Goal: Information Seeking & Learning: Learn about a topic

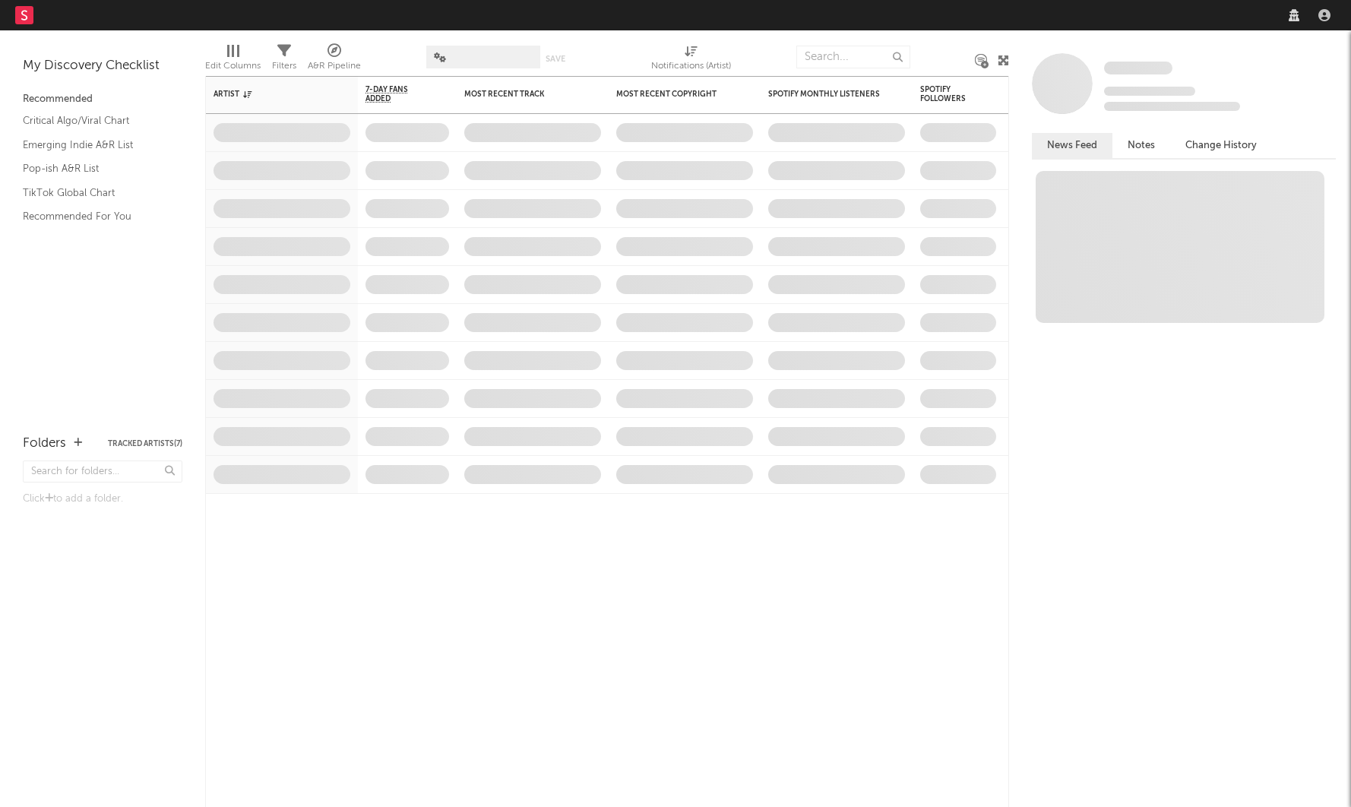
click at [944, 9] on nav "Dashboard Discovery Assistant Charts Leads" at bounding box center [675, 15] width 1351 height 30
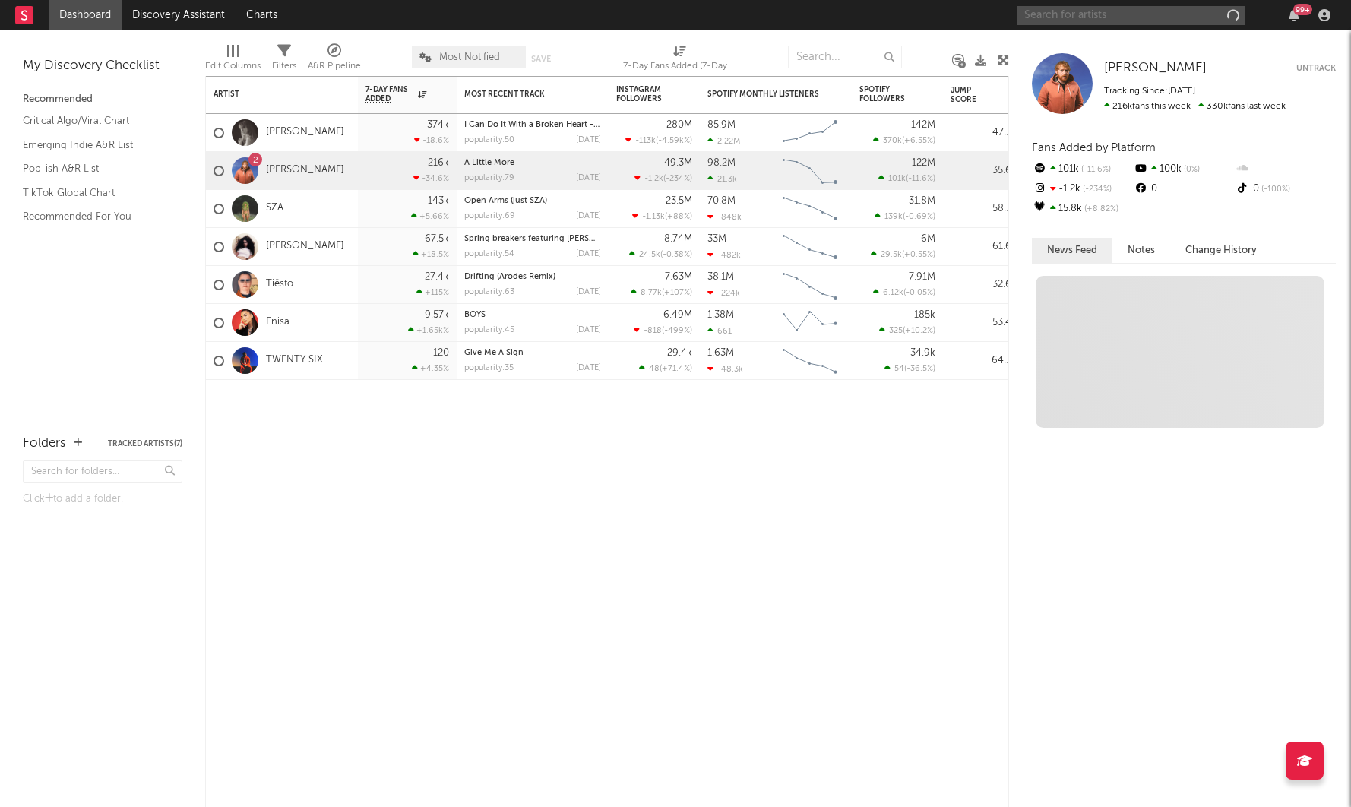
click at [1078, 17] on input "text" at bounding box center [1131, 15] width 228 height 19
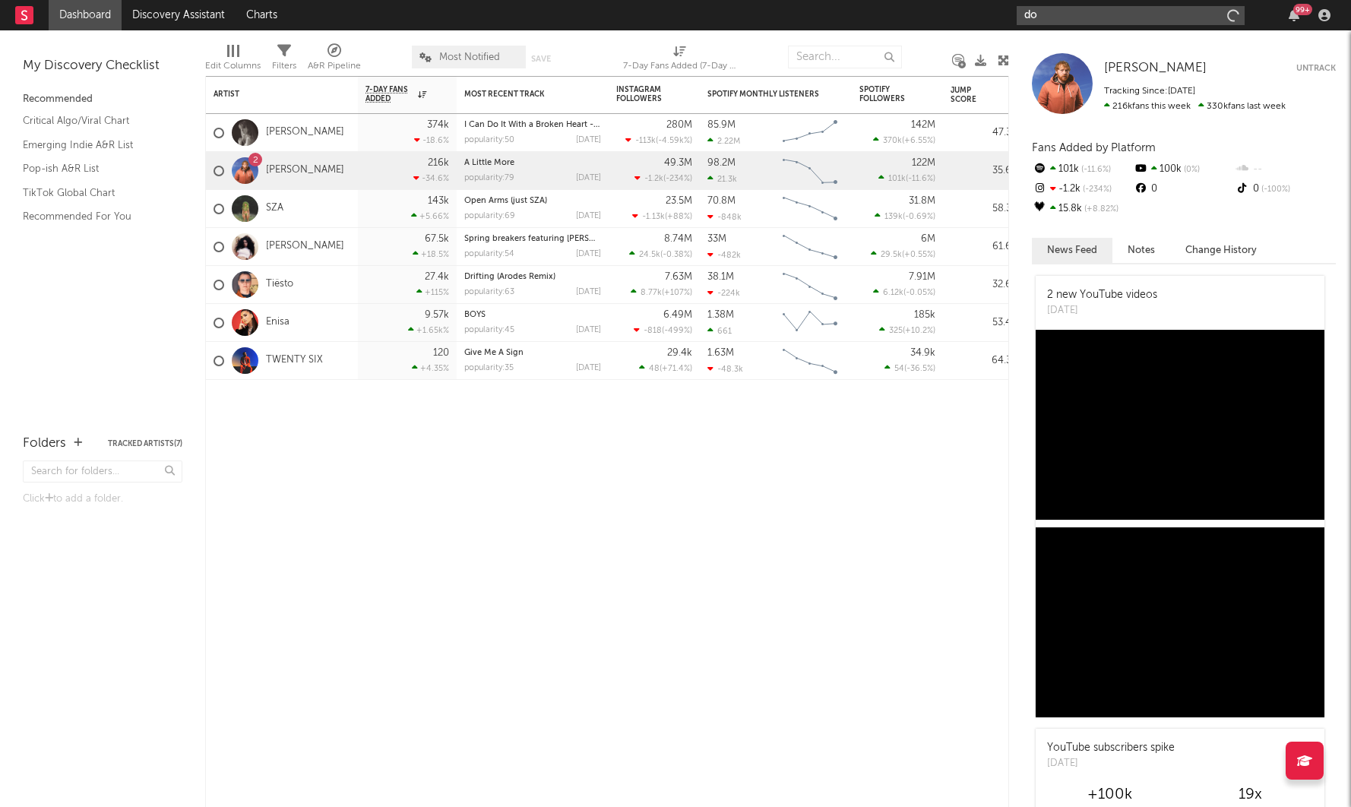
type input "d"
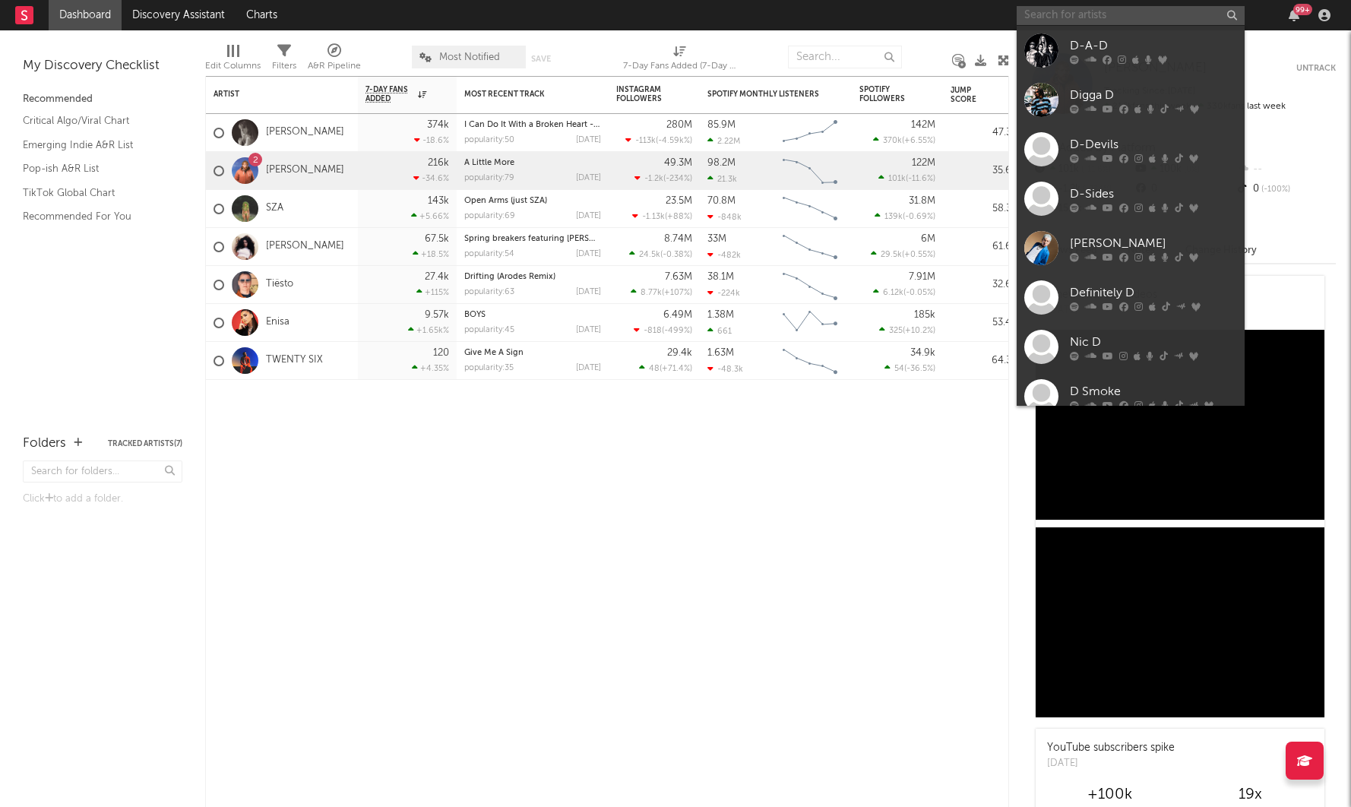
type input "t"
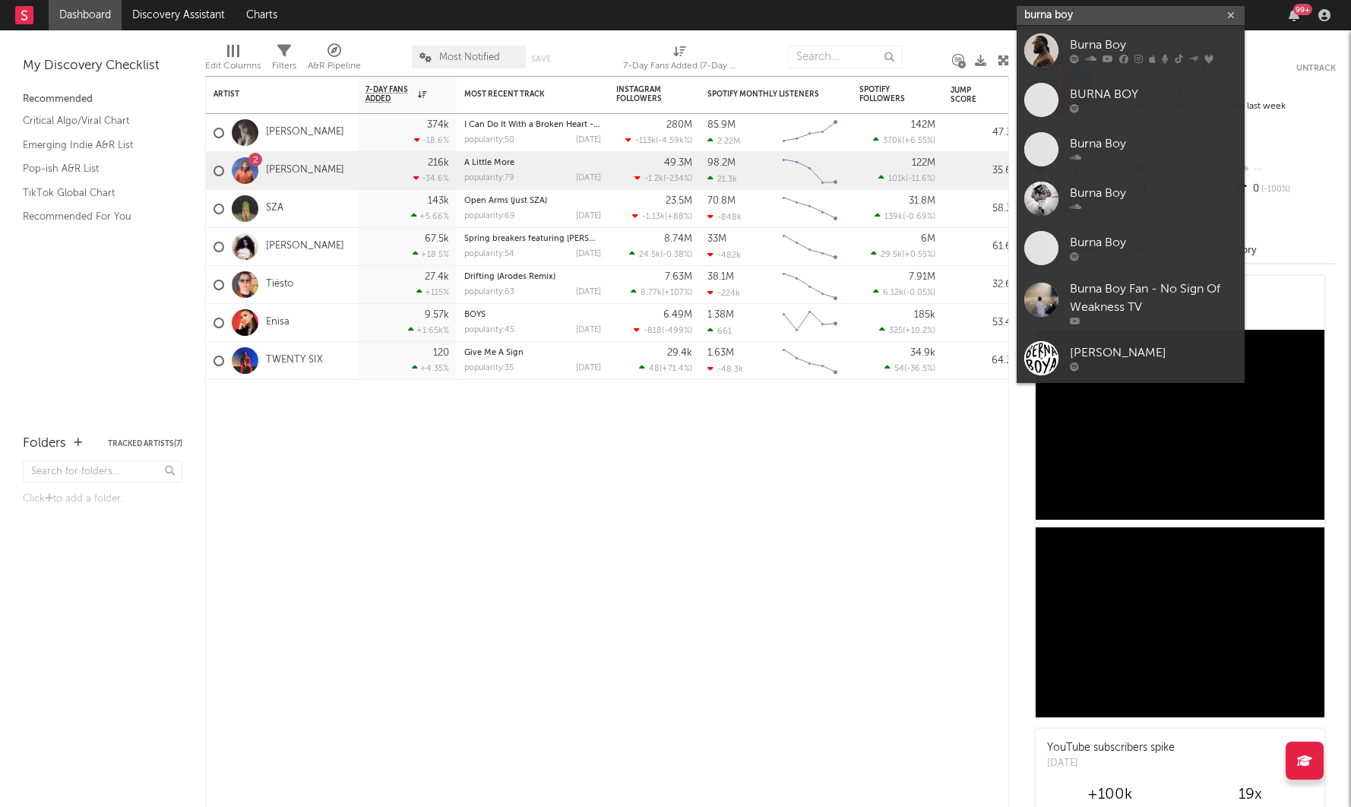
click at [1119, 8] on input "burna boy" at bounding box center [1131, 15] width 228 height 19
type input "burna boy"
click at [1113, 41] on div "Burna Boy" at bounding box center [1153, 45] width 167 height 18
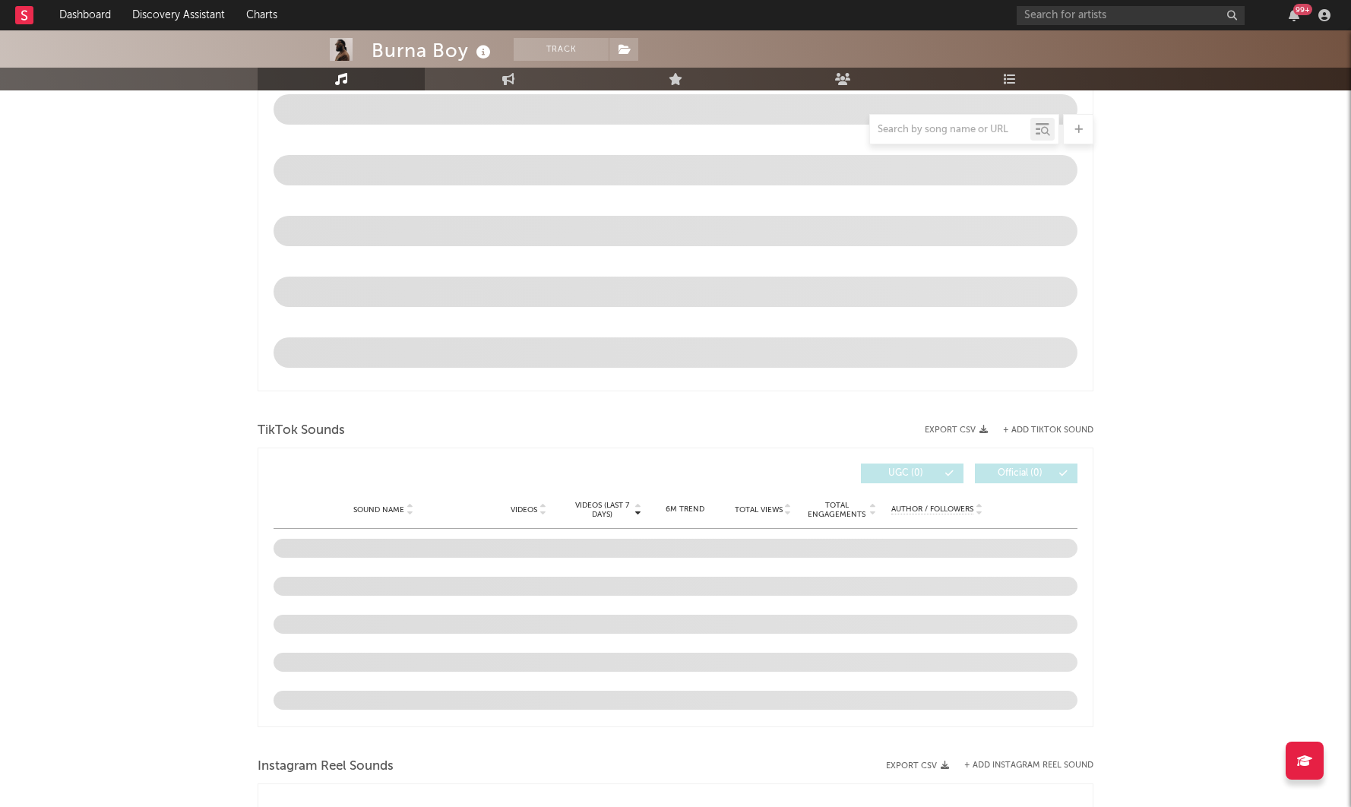
select select "6m"
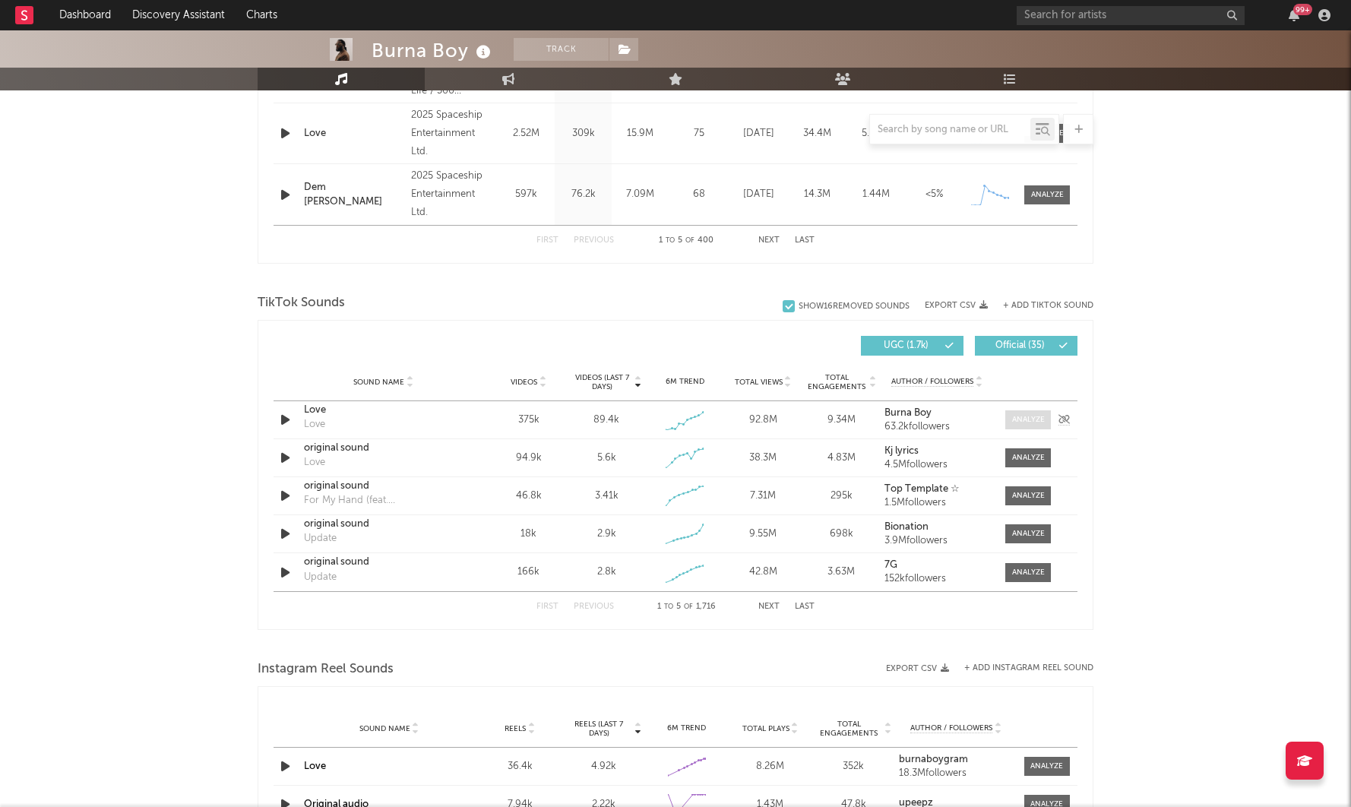
click at [1021, 416] on div at bounding box center [1028, 419] width 33 height 11
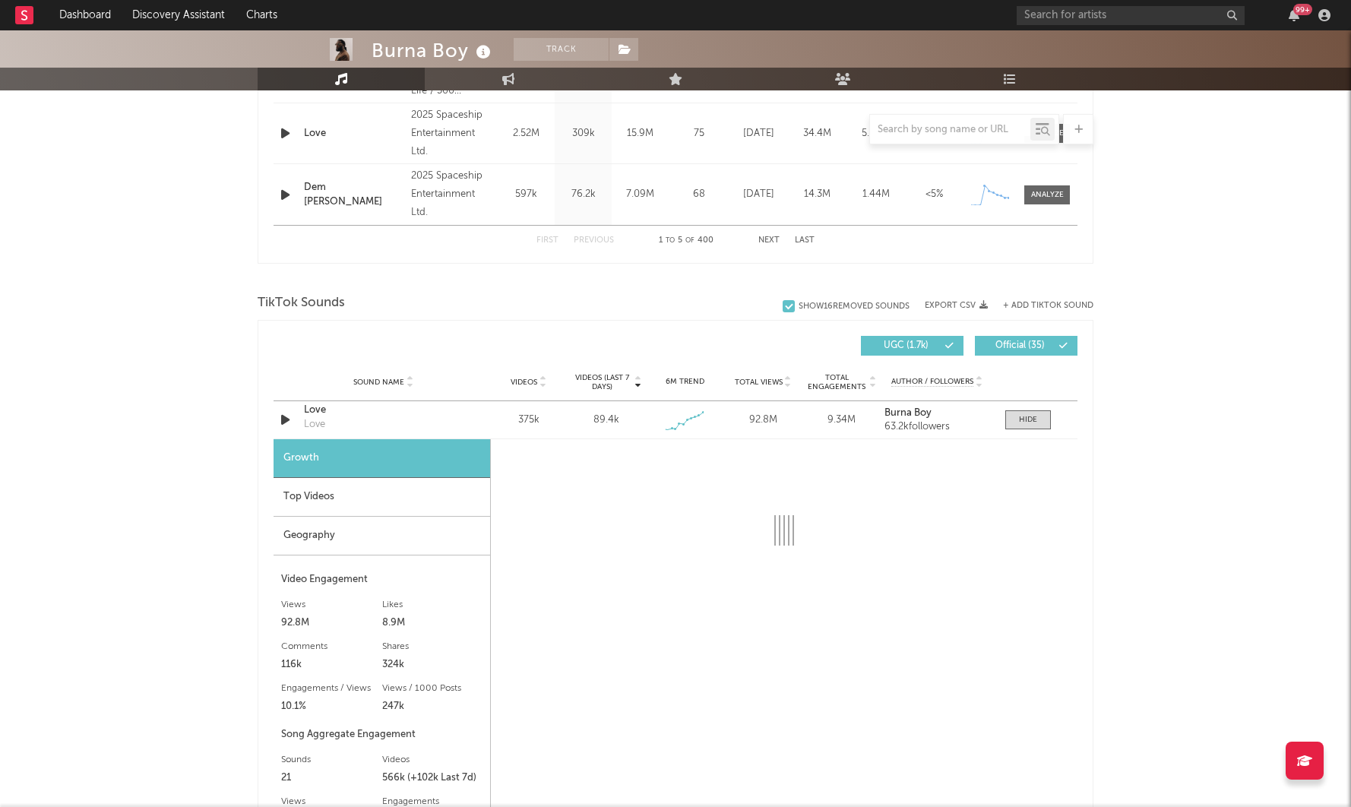
select select "1w"
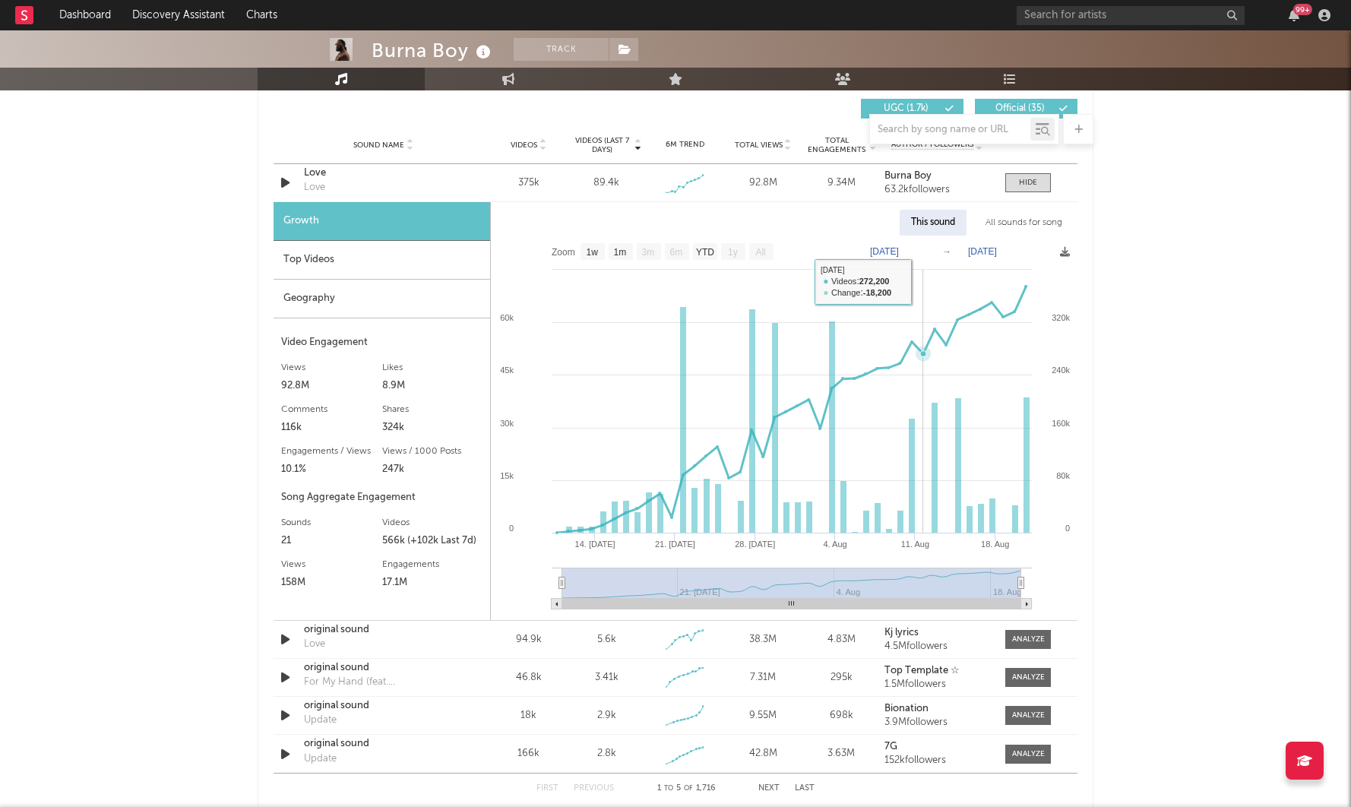
scroll to position [1137, 0]
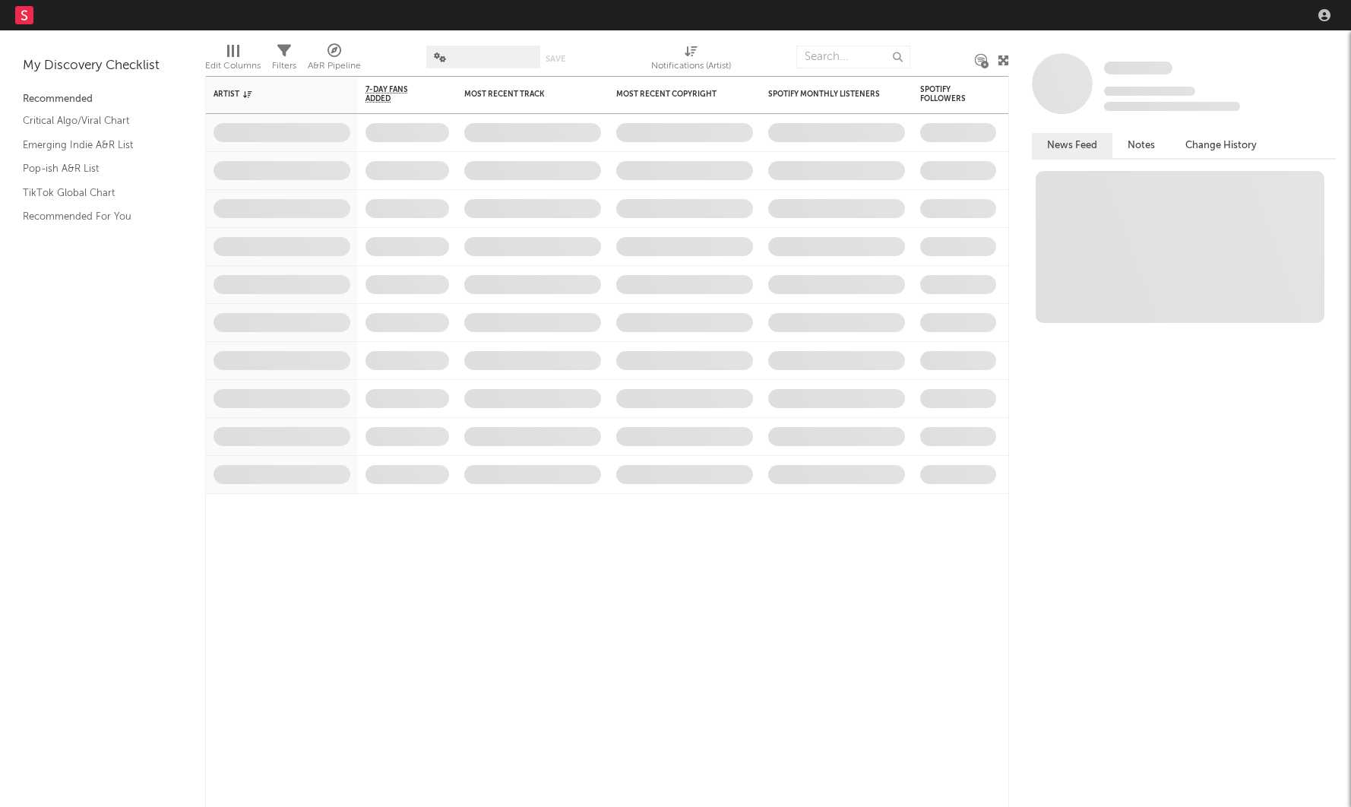
click at [1069, 12] on nav "Dashboard Discovery Assistant Charts Leads" at bounding box center [675, 15] width 1351 height 30
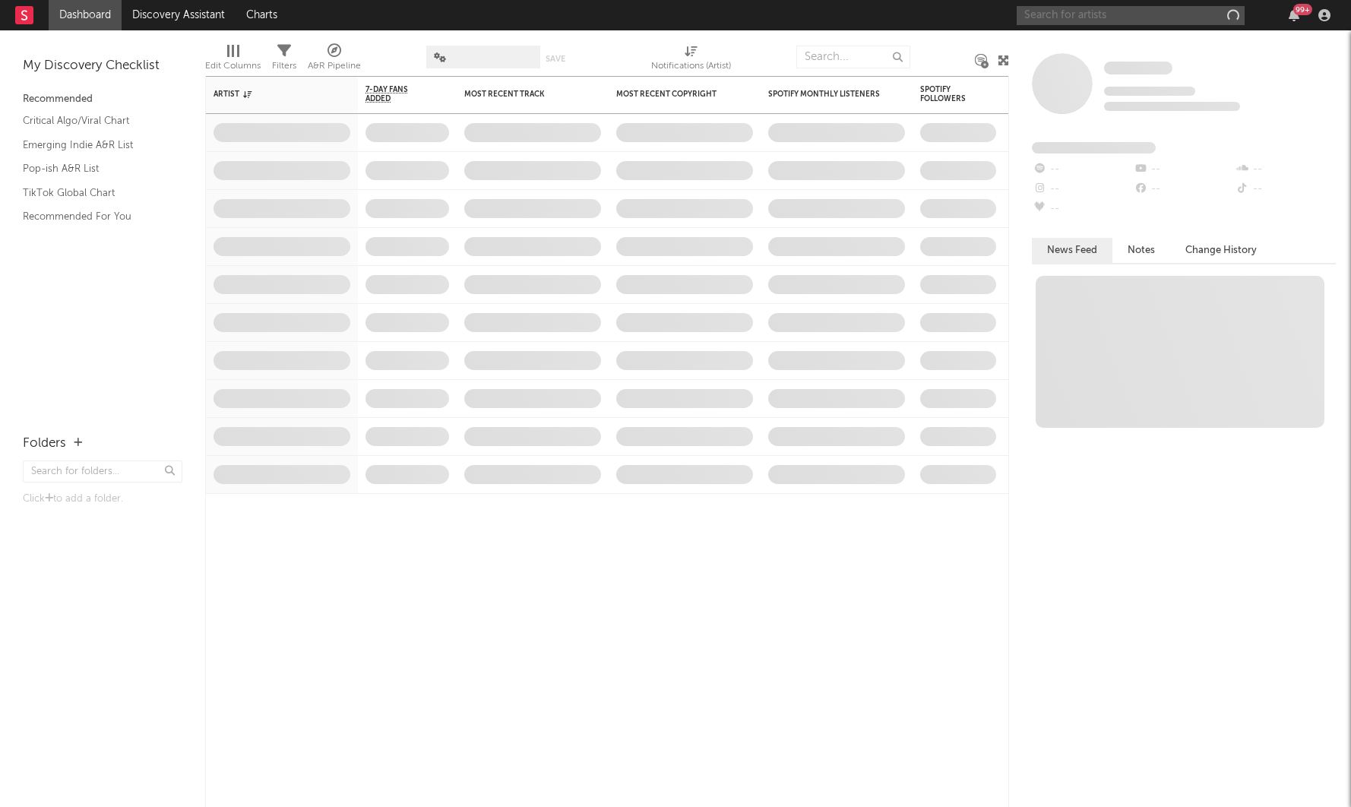
click at [1084, 24] on input "text" at bounding box center [1131, 15] width 228 height 19
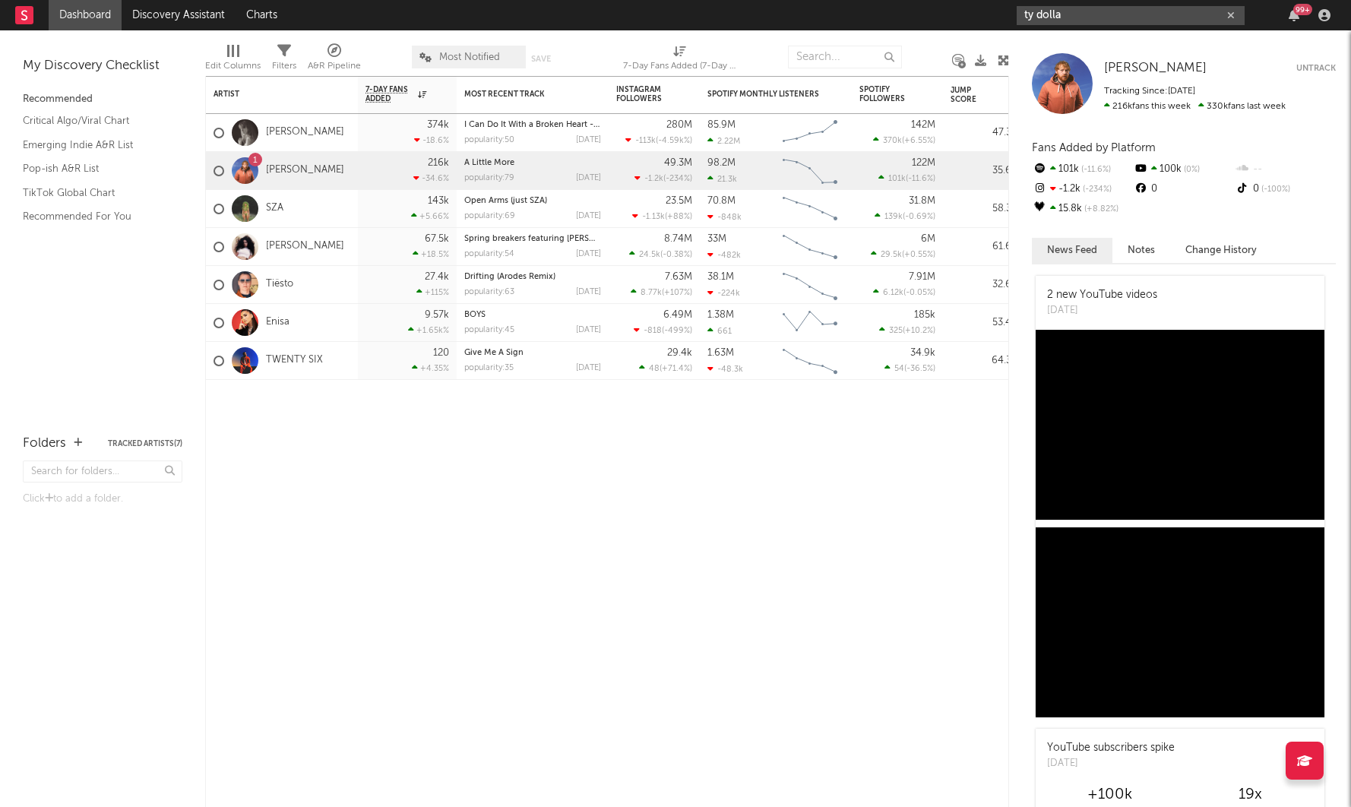
click at [1122, 15] on input "ty dolla" at bounding box center [1131, 15] width 228 height 19
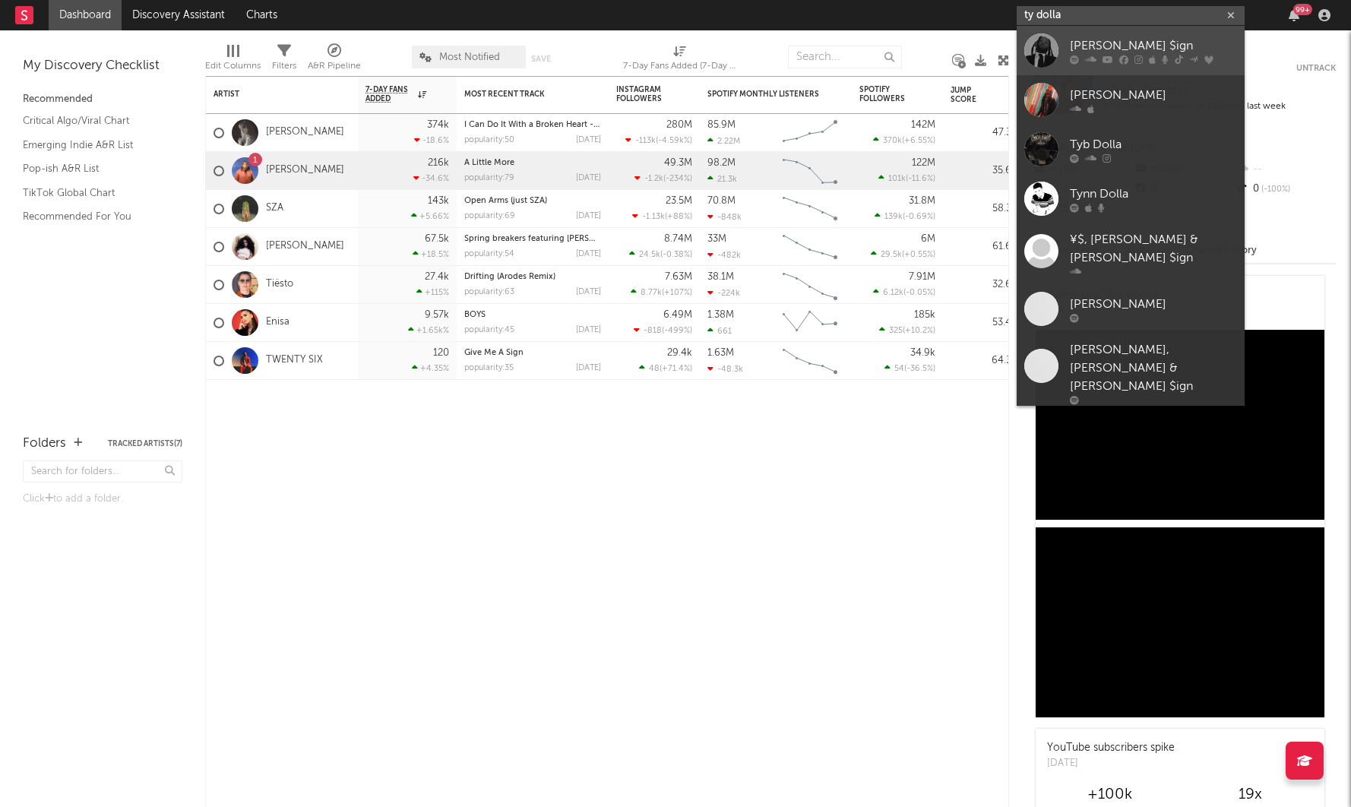
type input "ty dolla"
click at [1116, 50] on div "[PERSON_NAME] $ign" at bounding box center [1153, 45] width 167 height 18
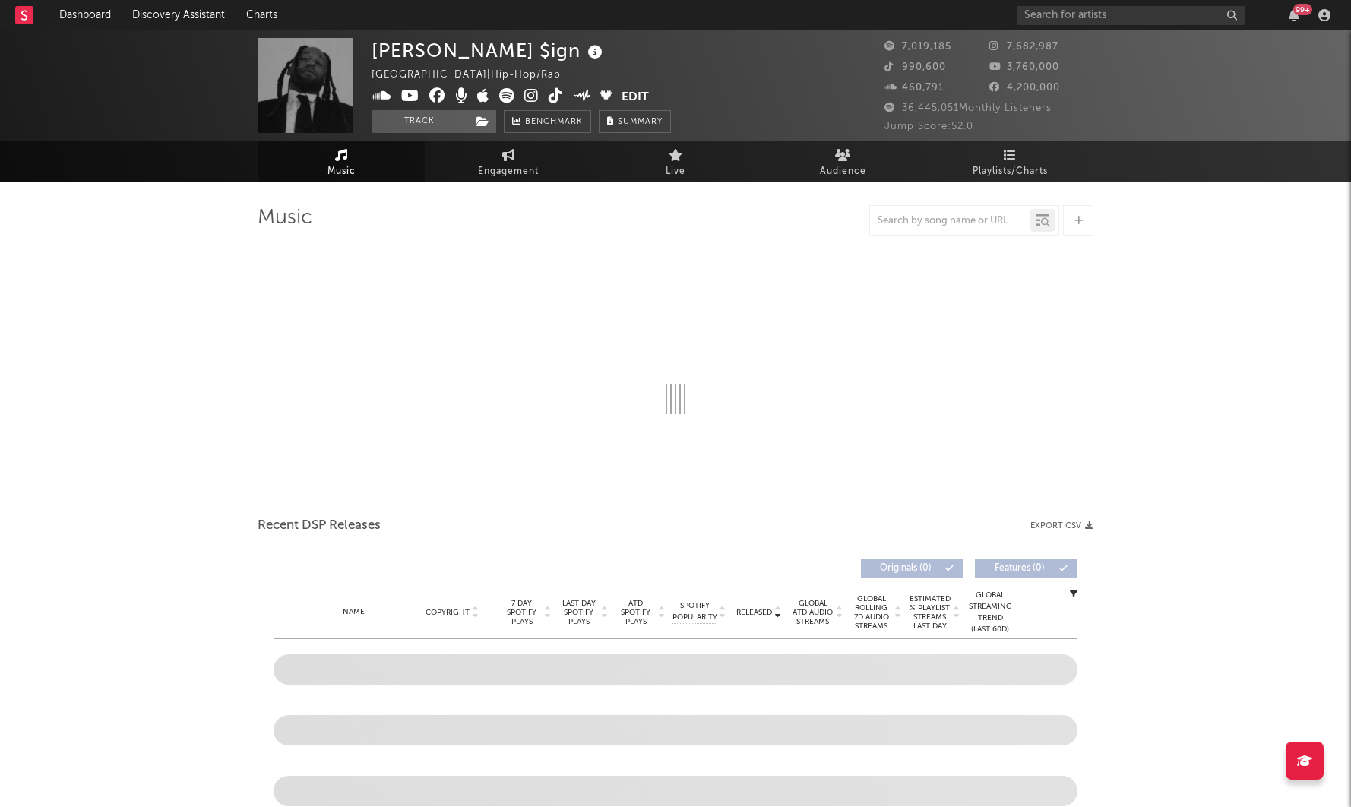
select select "6m"
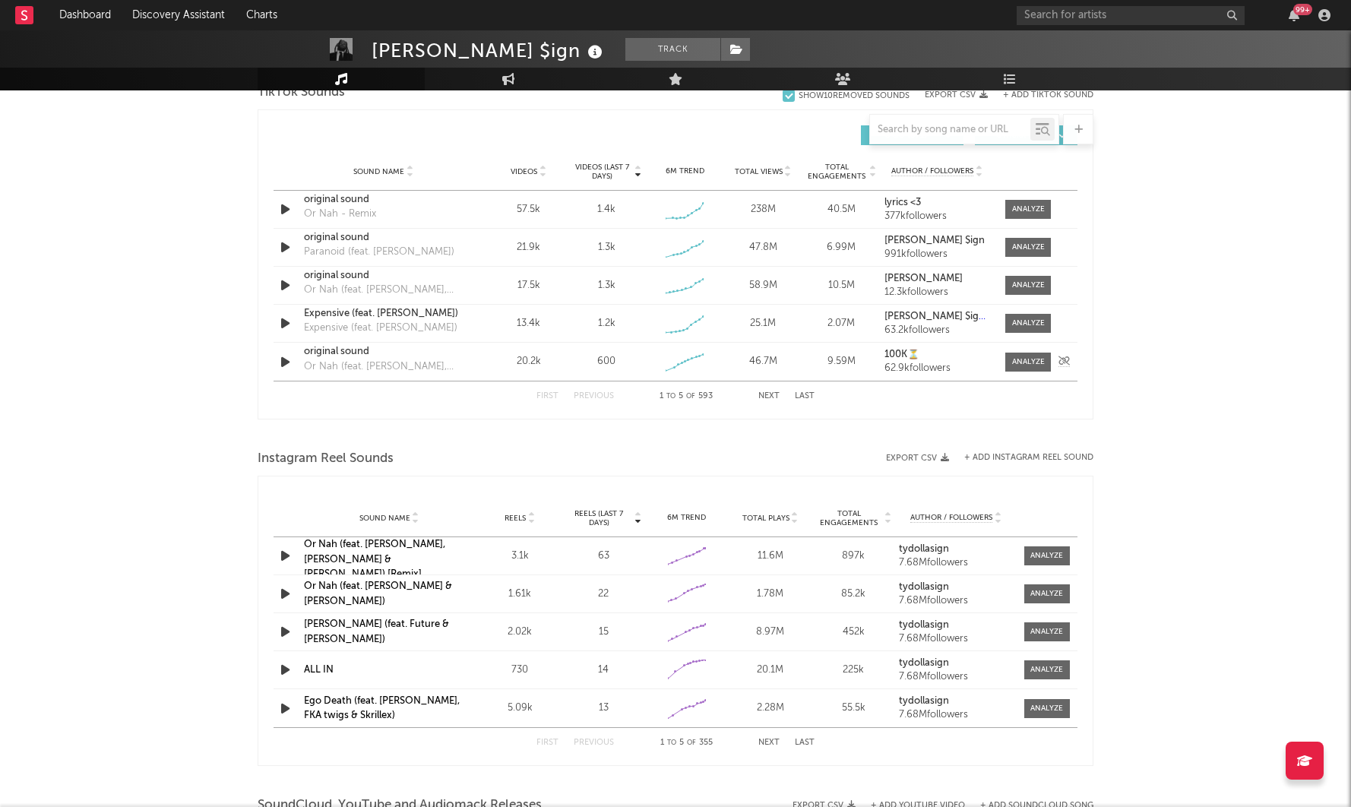
scroll to position [905, 0]
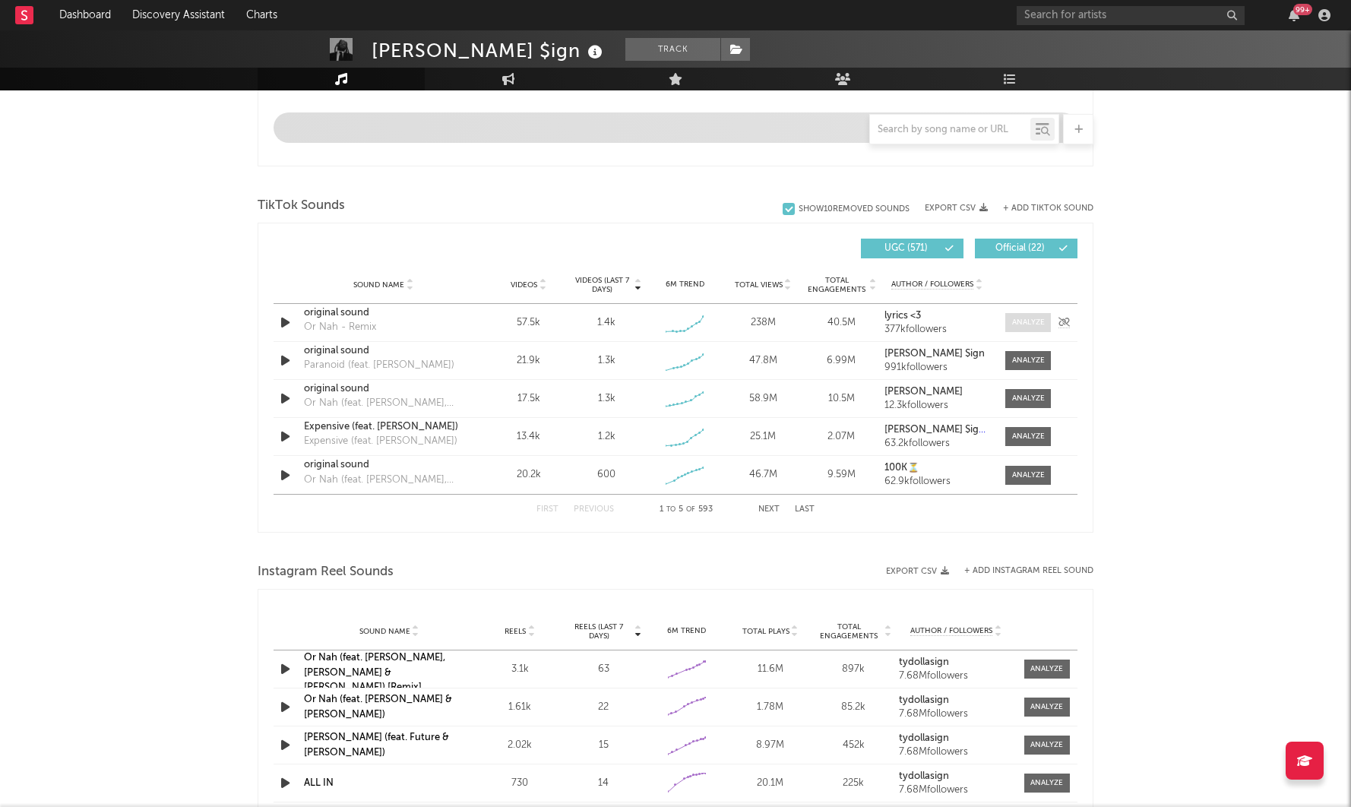
click at [1015, 321] on div at bounding box center [1028, 322] width 33 height 11
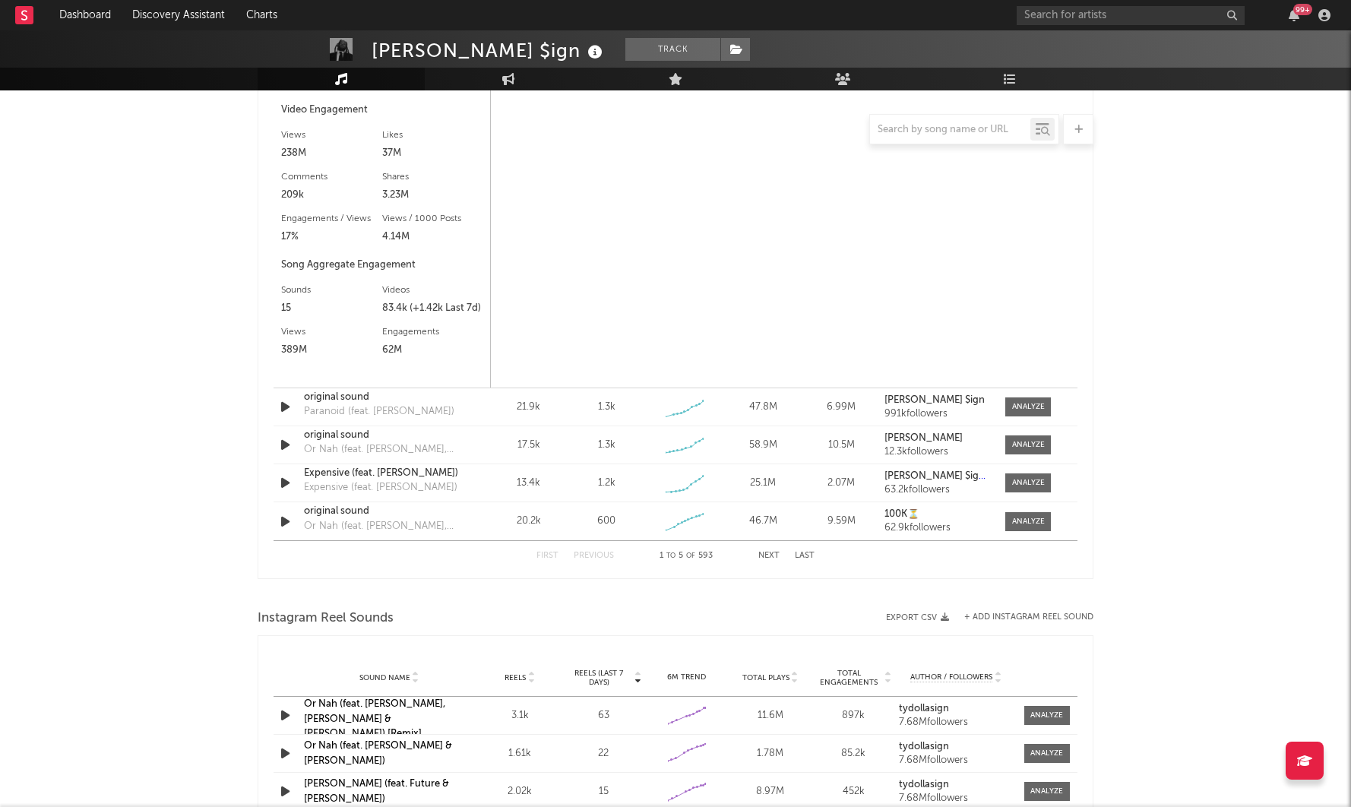
select select "6m"
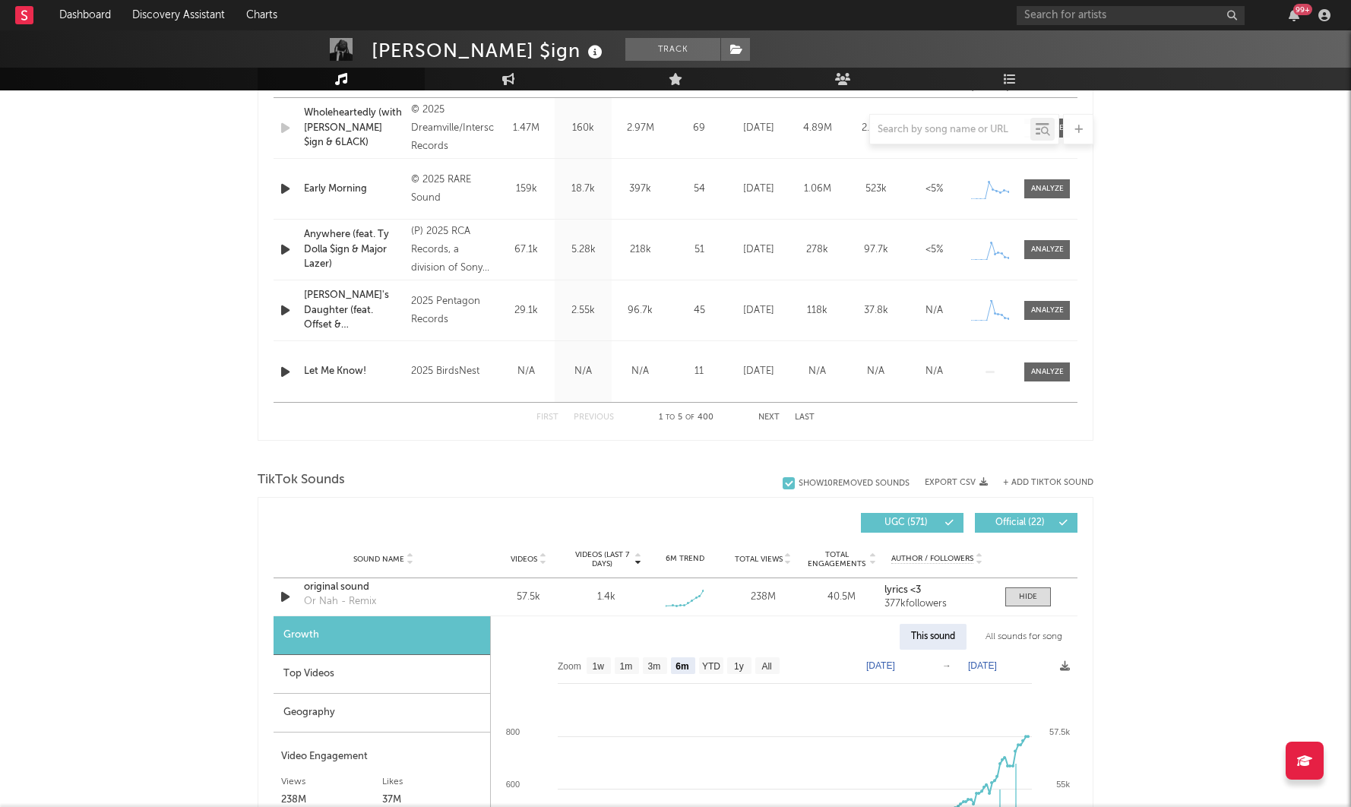
scroll to position [0, 0]
